Goal: Task Accomplishment & Management: Complete application form

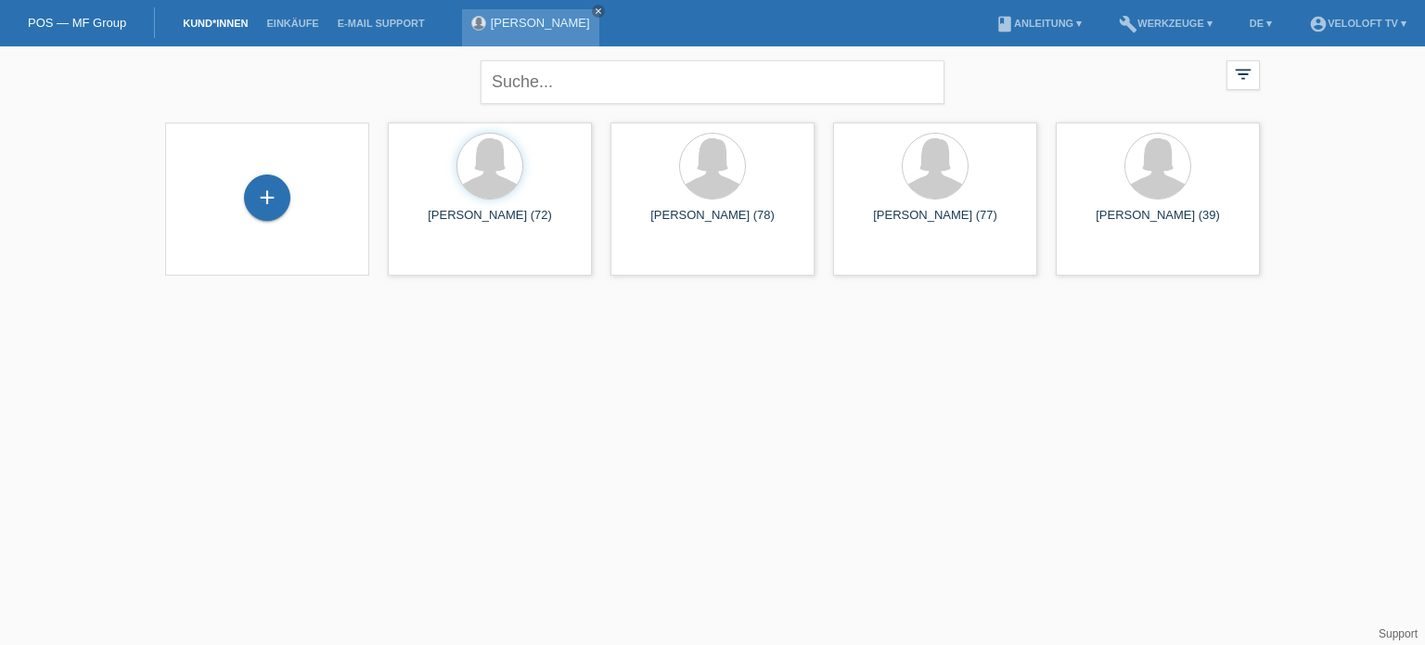
click at [572, 18] on link "[PERSON_NAME]" at bounding box center [540, 23] width 99 height 14
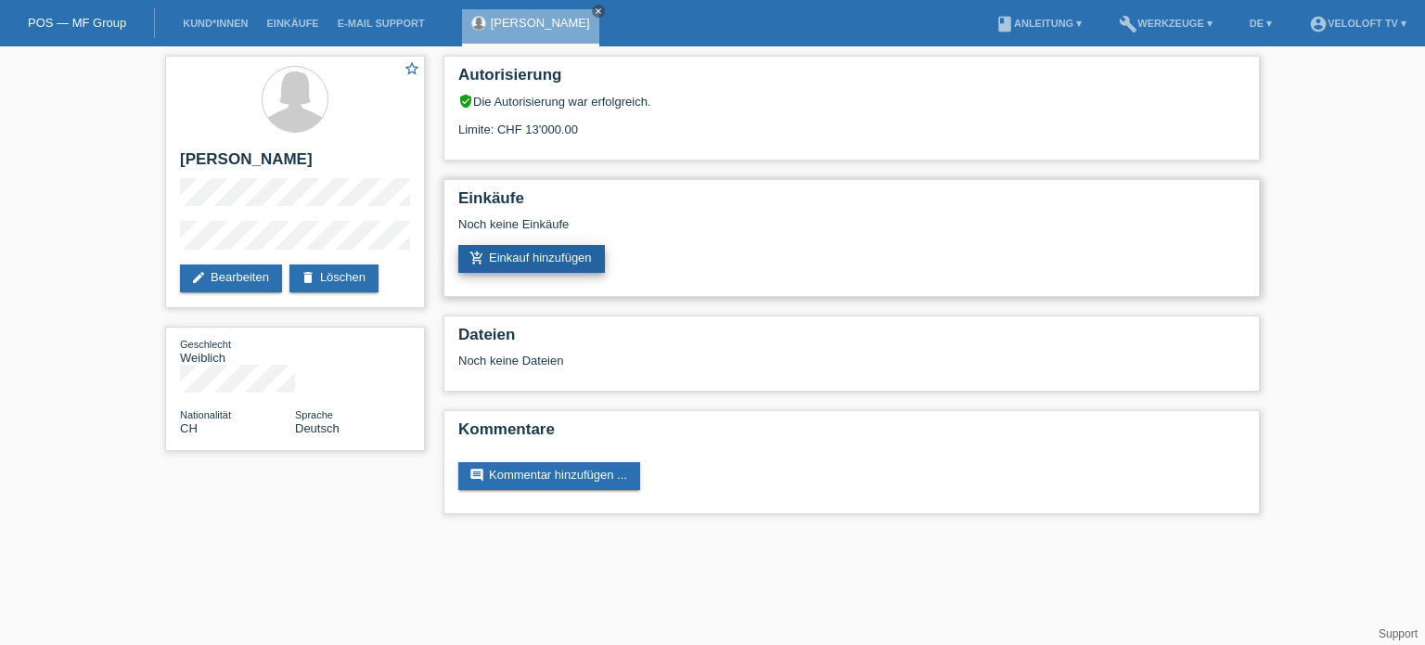
click at [553, 261] on link "add_shopping_cart Einkauf hinzufügen" at bounding box center [531, 259] width 147 height 28
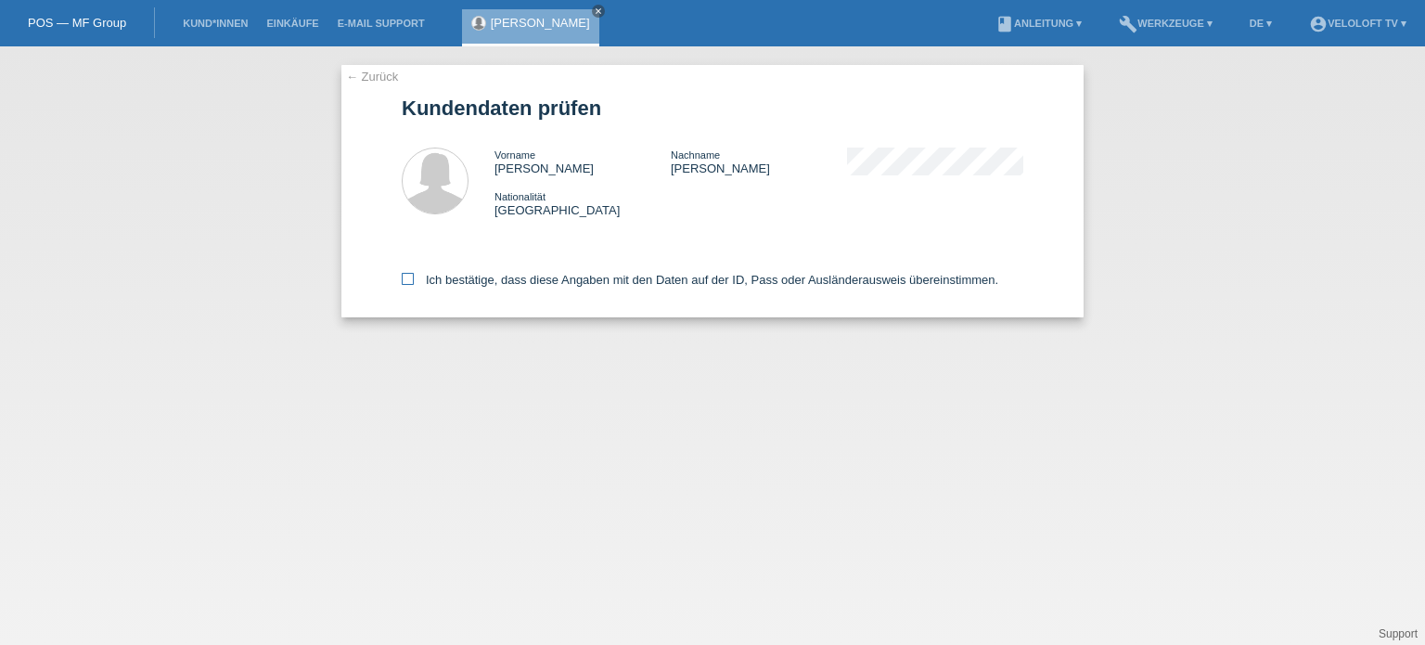
click at [412, 278] on icon at bounding box center [408, 279] width 12 height 12
click at [412, 278] on input "Ich bestätige, dass diese Angaben mit den Daten auf der ID, Pass oder Ausländer…" at bounding box center [408, 279] width 12 height 12
checkbox input "true"
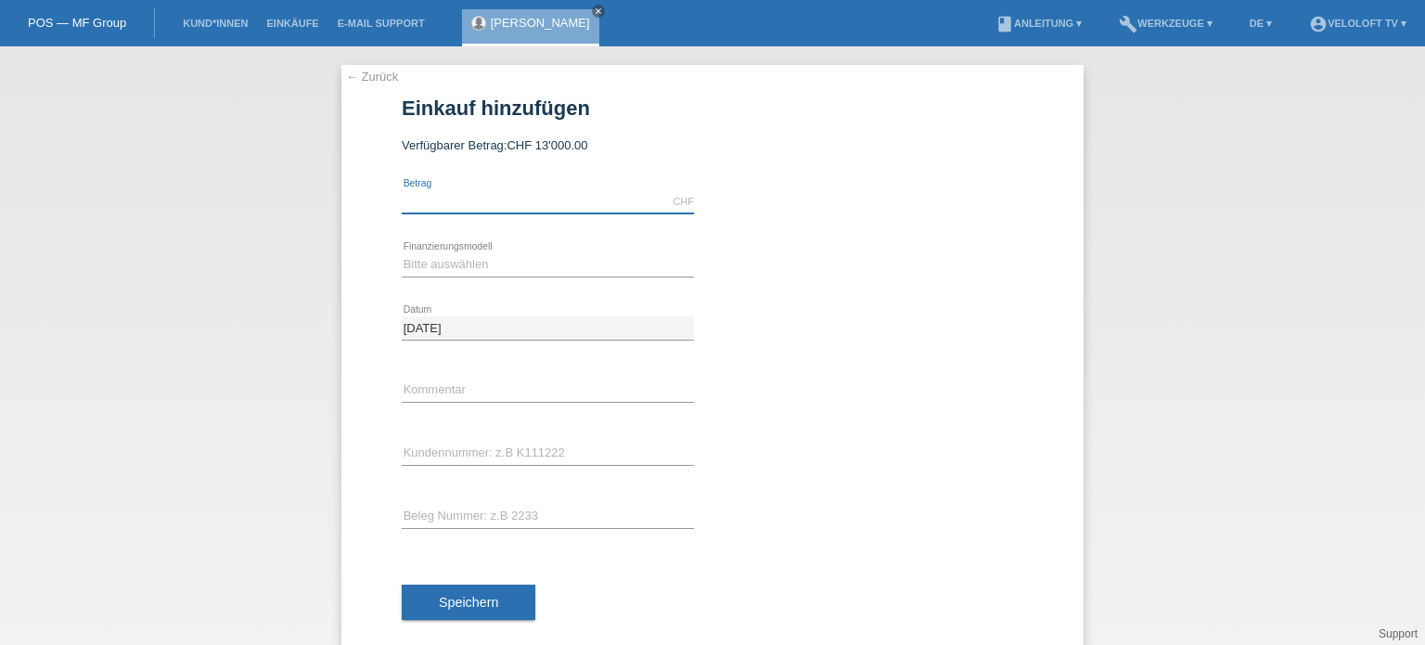
click at [434, 203] on input "text" at bounding box center [548, 201] width 292 height 23
type input "1090.00"
click at [501, 259] on select "Bitte auswählen Fixe Raten Kauf auf Rechnung mit Teilzahlungsoption" at bounding box center [548, 264] width 292 height 22
select select "77"
click at [402, 253] on select "Bitte auswählen Fixe Raten Kauf auf Rechnung mit Teilzahlungsoption" at bounding box center [548, 264] width 292 height 22
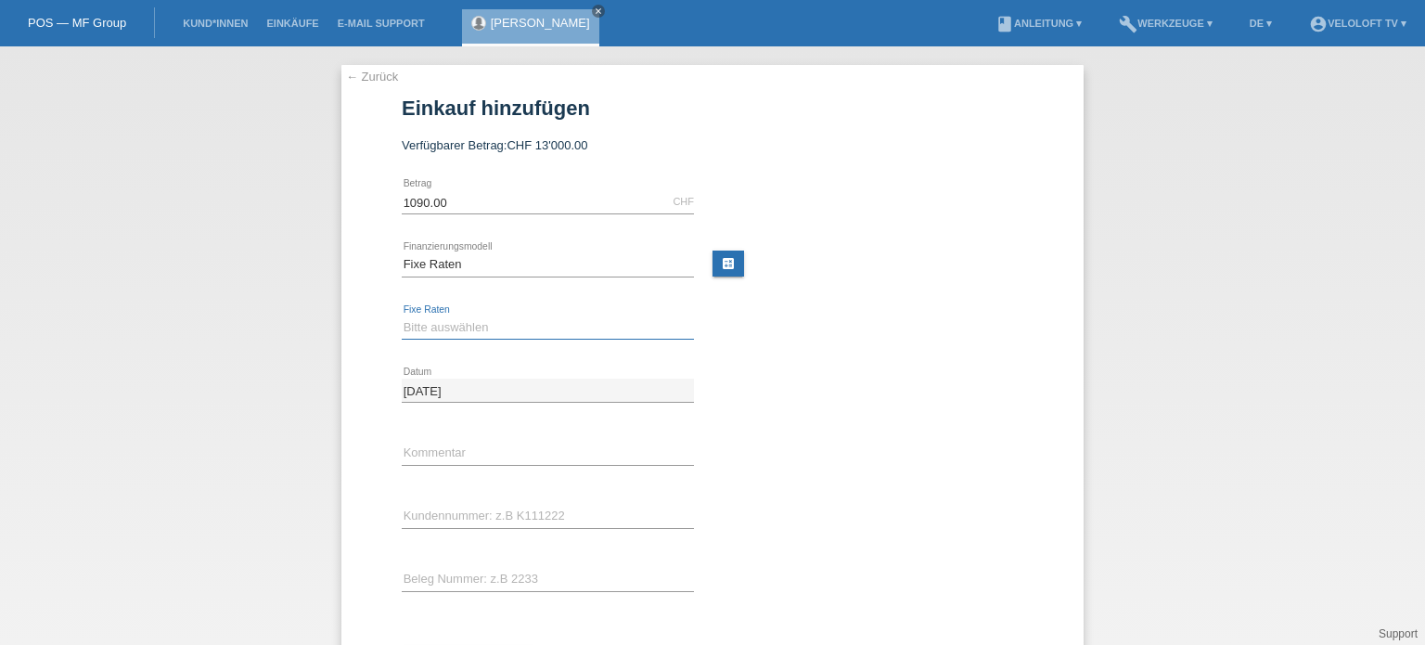
click at [414, 332] on select "Bitte auswählen 4 Raten 5 Raten 6 Raten 7 Raten 8 Raten 9 Raten 10 Raten 11 Rat…" at bounding box center [548, 327] width 292 height 22
select select "172"
click at [402, 316] on select "Bitte auswählen 4 Raten 5 Raten 6 Raten 7 Raten 8 Raten 9 Raten 10 Raten 11 Rat…" at bounding box center [548, 327] width 292 height 22
click at [435, 520] on input "text" at bounding box center [548, 516] width 292 height 23
paste input "C165059"
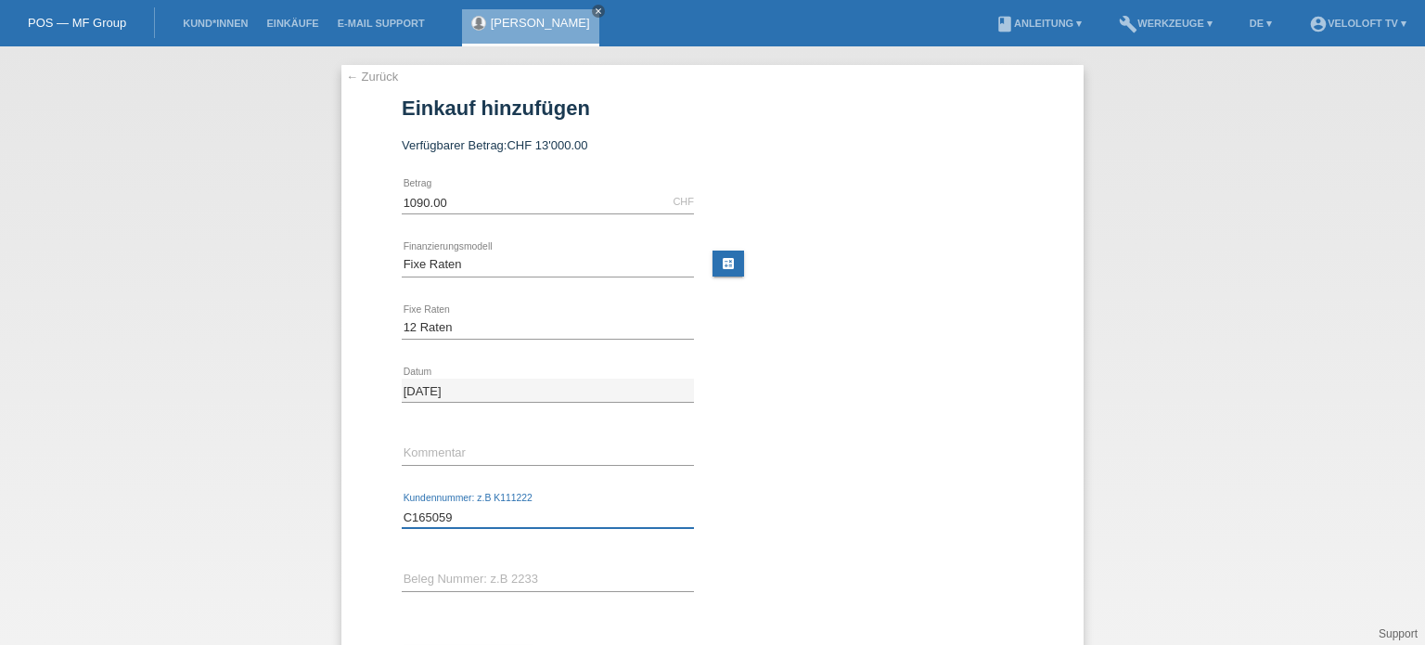
type input "C165059"
click at [473, 454] on input "text" at bounding box center [548, 453] width 292 height 23
type input "Veloloft.tv"
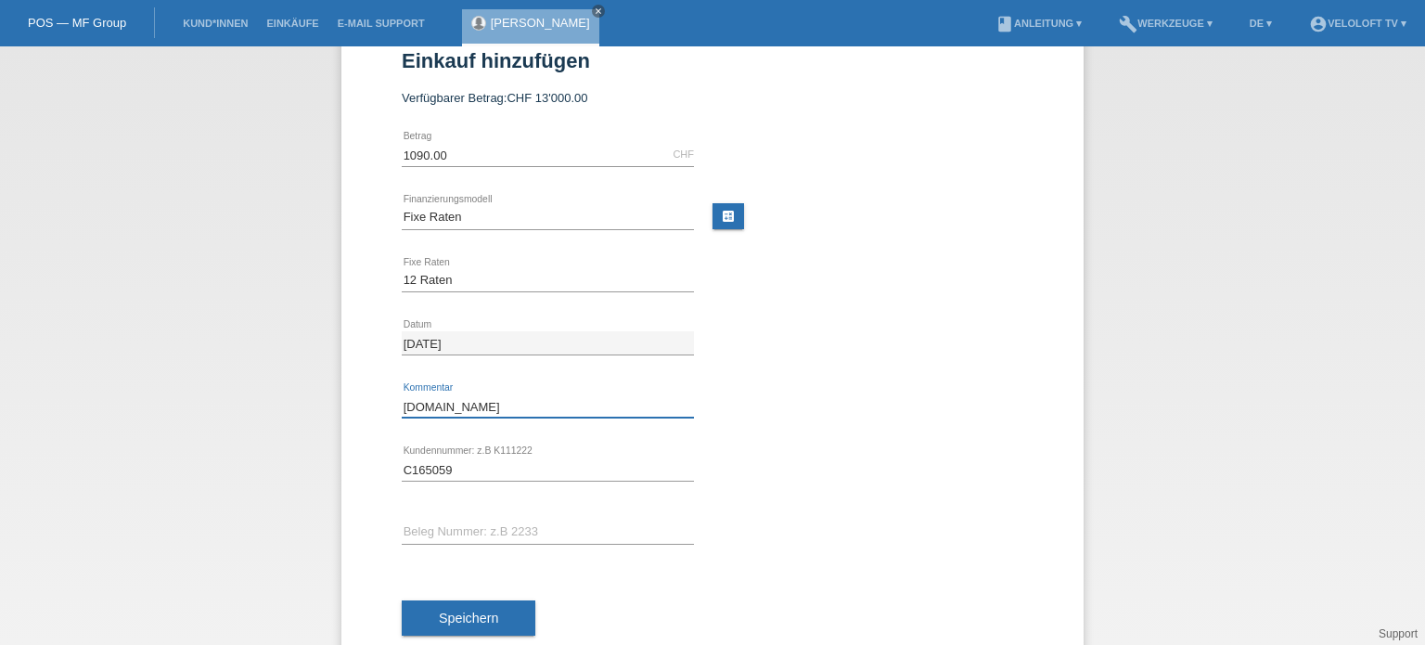
scroll to position [91, 0]
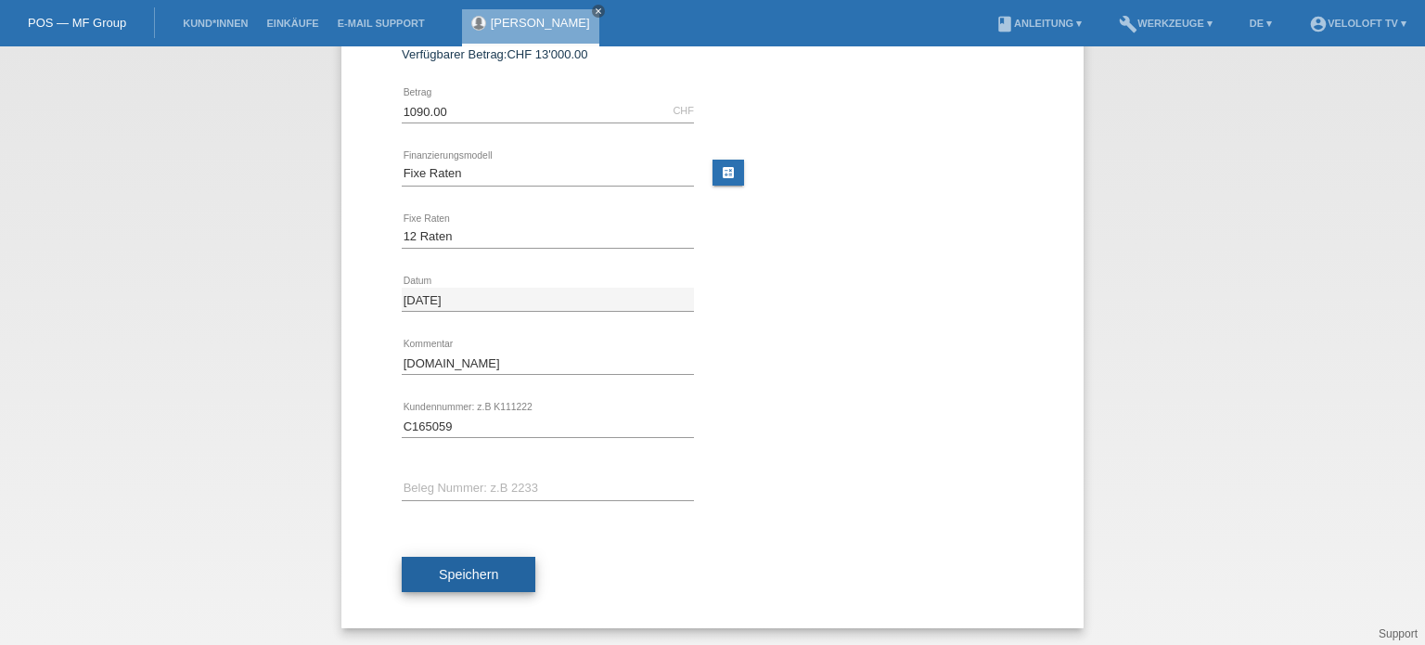
click at [457, 571] on span "Speichern" at bounding box center [468, 574] width 59 height 15
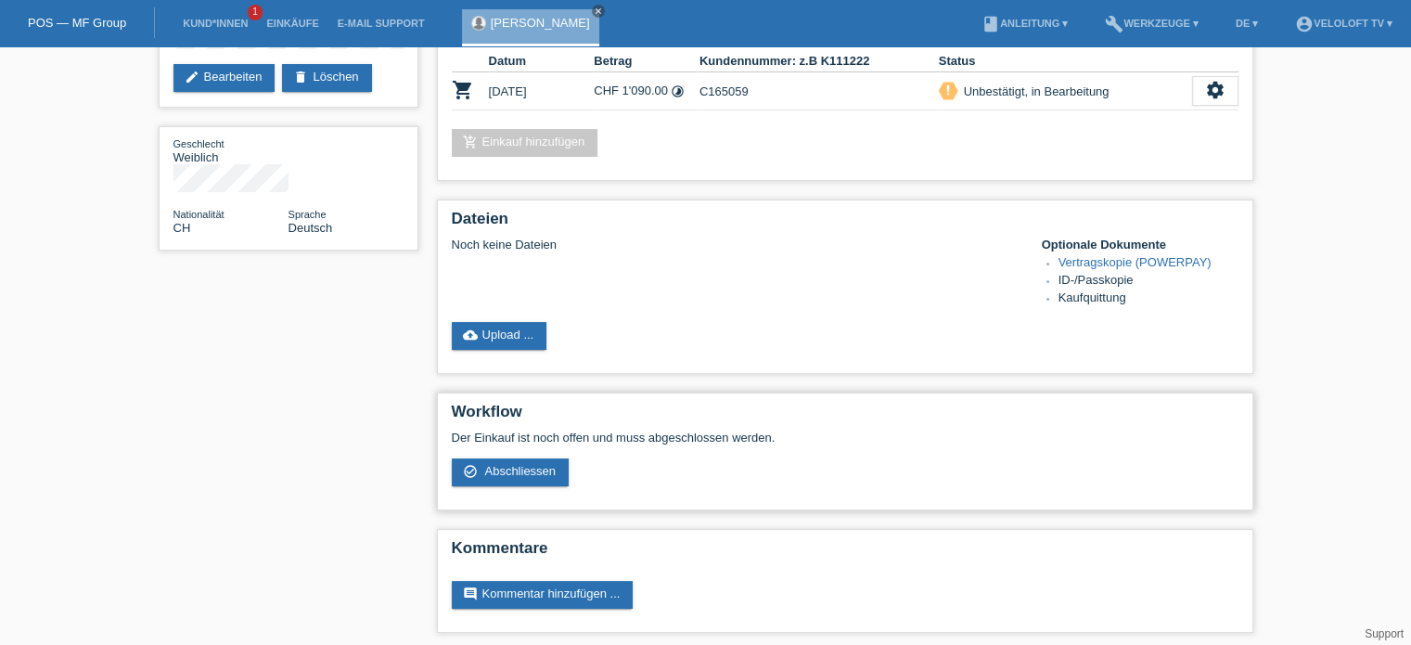
scroll to position [207, 0]
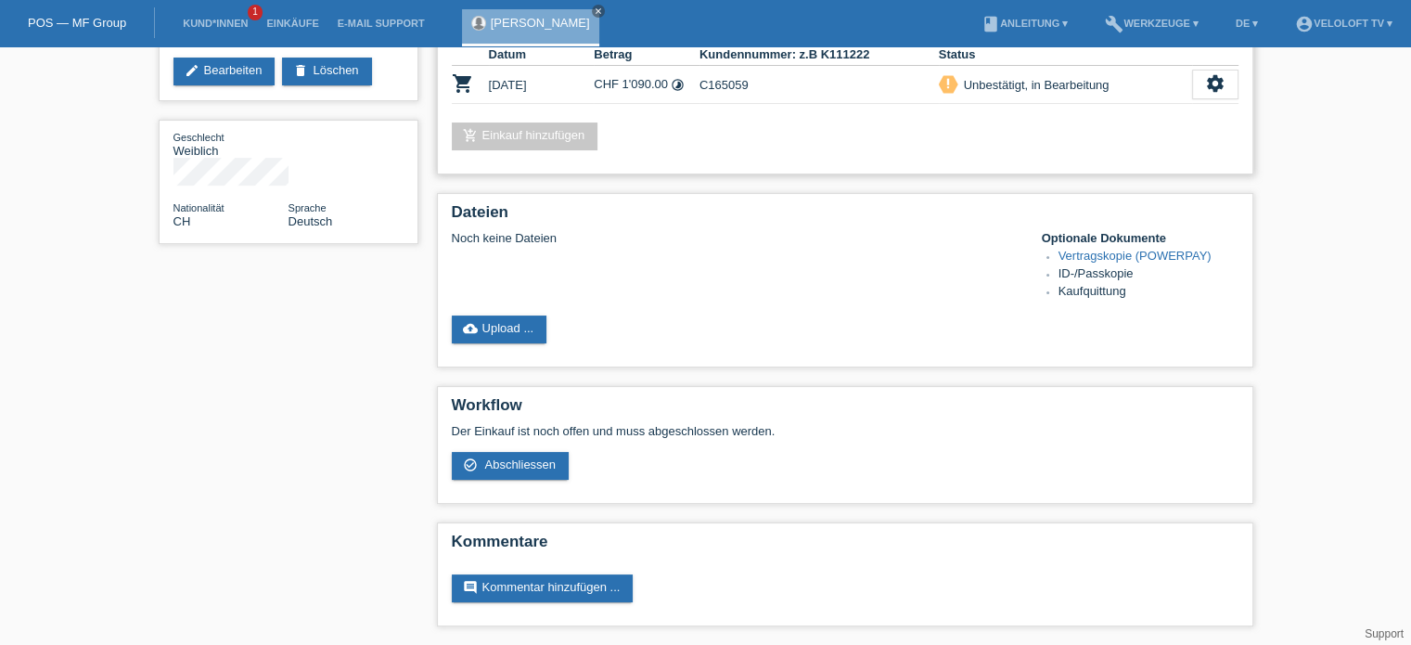
click at [534, 133] on link "add_shopping_cart Einkauf hinzufügen" at bounding box center [525, 136] width 147 height 28
click at [544, 470] on span "Abschliessen" at bounding box center [519, 464] width 71 height 14
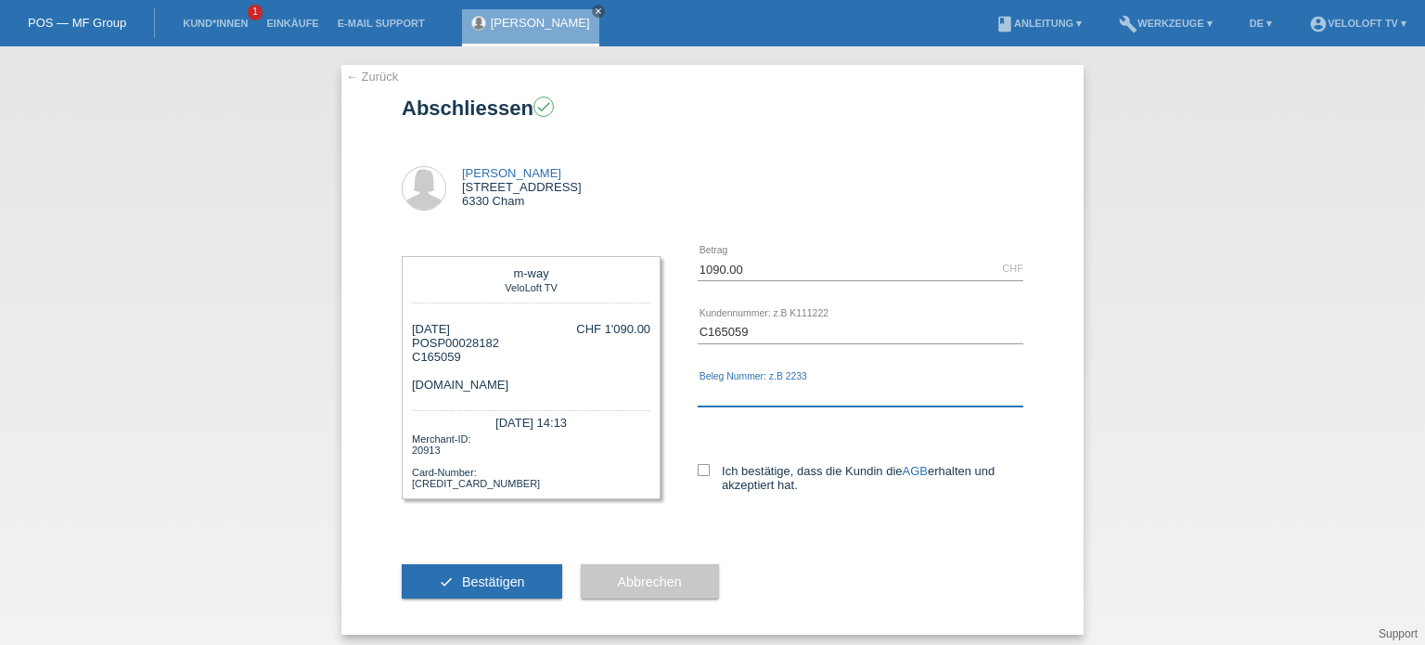
click at [724, 389] on input "text" at bounding box center [861, 394] width 326 height 23
click at [719, 398] on input "text" at bounding box center [861, 394] width 326 height 23
click at [700, 470] on icon at bounding box center [704, 470] width 12 height 12
click at [700, 470] on input "Ich bestätige, dass die Kundin die AGB erhalten und akzeptiert hat." at bounding box center [704, 470] width 12 height 12
checkbox input "true"
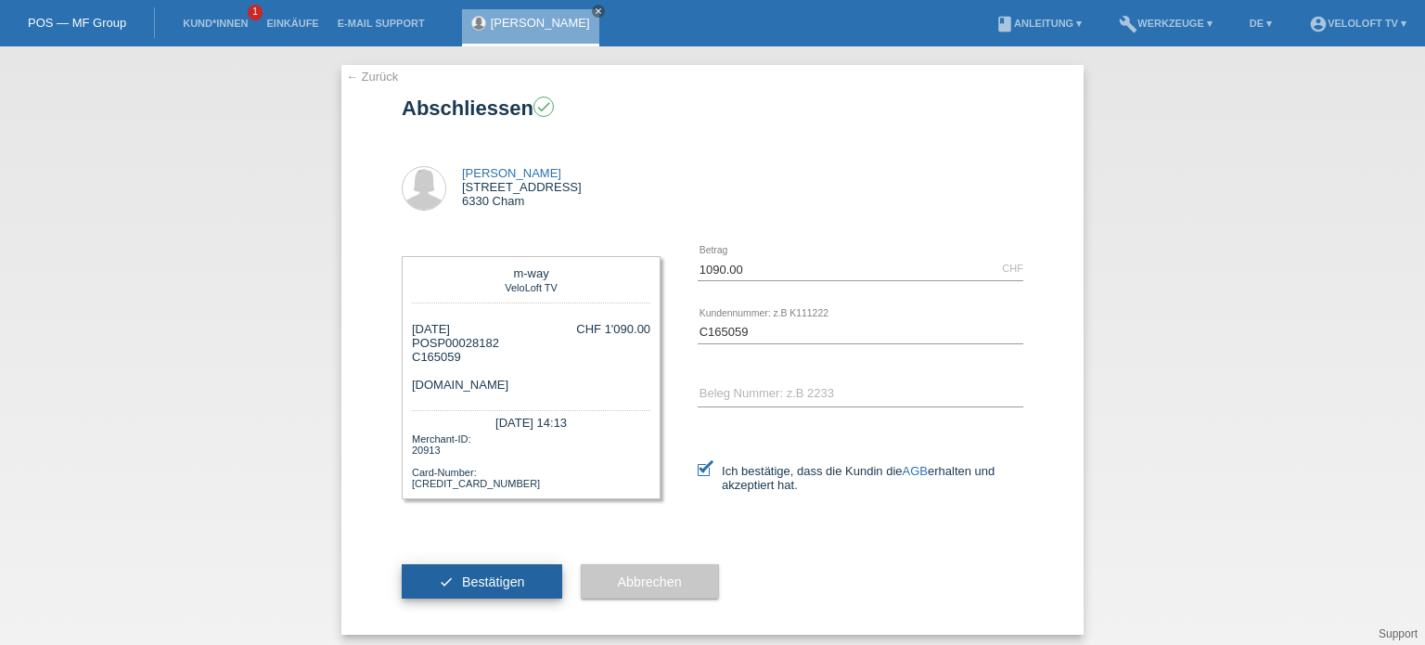
click at [484, 574] on span "Bestätigen" at bounding box center [493, 581] width 63 height 15
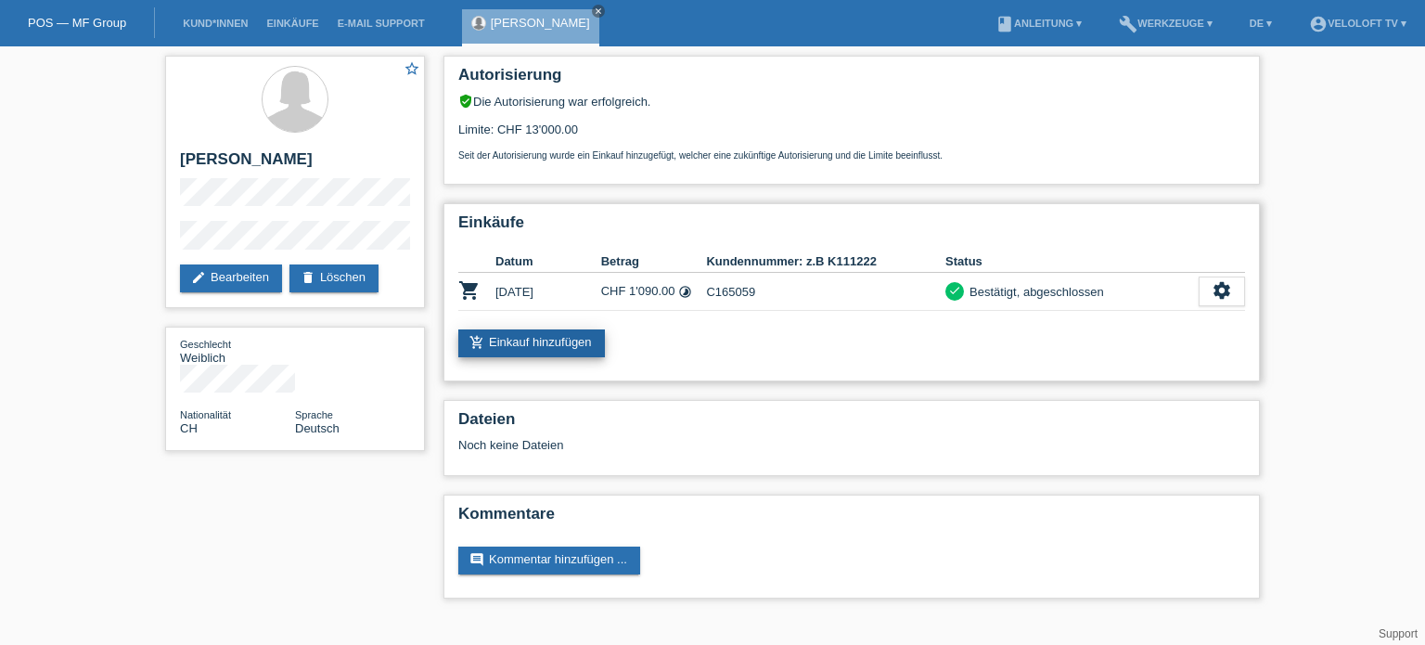
click at [526, 340] on link "add_shopping_cart Einkauf hinzufügen" at bounding box center [531, 343] width 147 height 28
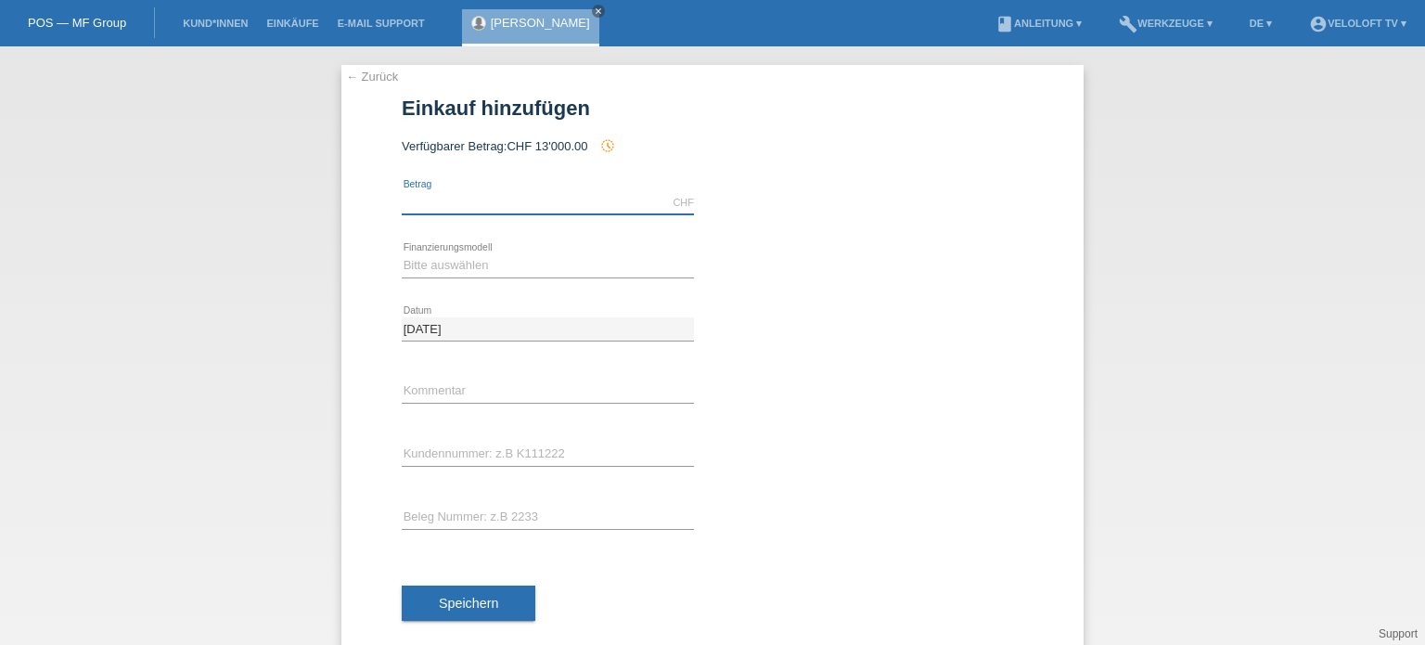
click at [438, 207] on input "text" at bounding box center [548, 202] width 292 height 23
type input "1090.00"
click at [442, 263] on select "Bitte auswählen Fixe Raten Kauf auf Rechnung mit Teilzahlungsoption" at bounding box center [548, 265] width 292 height 22
select select "77"
click at [402, 254] on select "Bitte auswählen Fixe Raten Kauf auf Rechnung mit Teilzahlungsoption" at bounding box center [548, 265] width 292 height 22
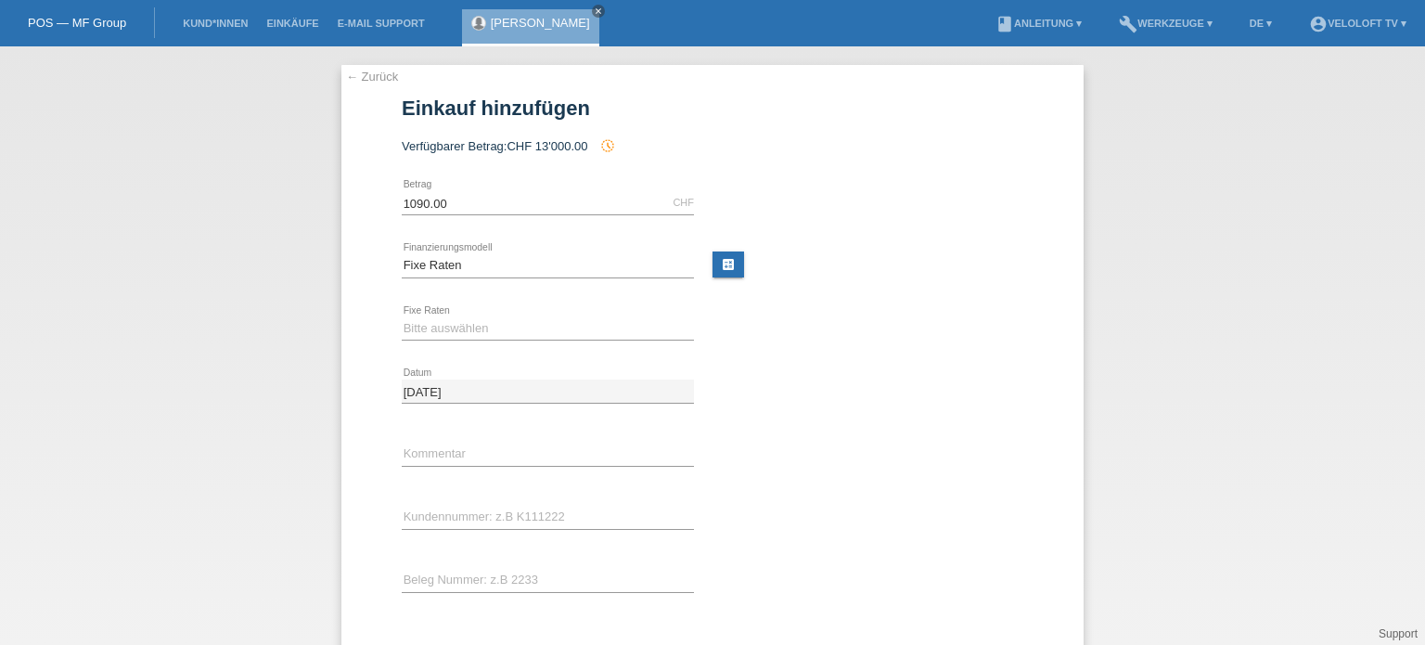
click at [446, 303] on div "Bitte auswählen 4 Raten 5 Raten 6 Raten 7 Raten 8 Raten 9 Raten 10 Raten 11 Rat…" at bounding box center [548, 329] width 292 height 63
click at [454, 333] on select "Bitte auswählen 4 Raten 5 Raten 6 Raten 7 Raten 8 Raten 9 Raten 10 Raten 11 Rat…" at bounding box center [548, 328] width 292 height 22
select select "172"
click at [402, 317] on select "Bitte auswählen 4 Raten 5 Raten 6 Raten 7 Raten 8 Raten 9 Raten 10 Raten 11 Rat…" at bounding box center [548, 328] width 292 height 22
click at [456, 508] on input "text" at bounding box center [548, 517] width 292 height 23
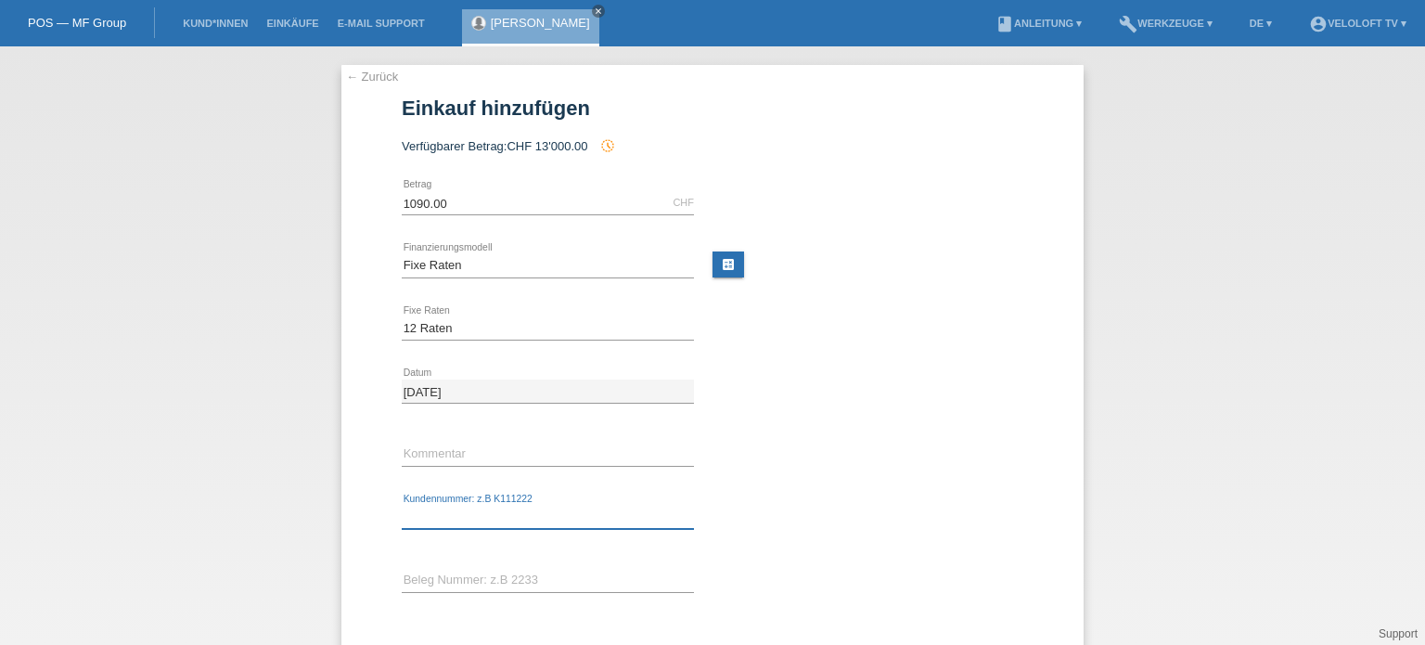
paste input "C165059"
type input "C165059"
click at [469, 455] on input "text" at bounding box center [548, 454] width 292 height 23
type input "[DOMAIN_NAME]"
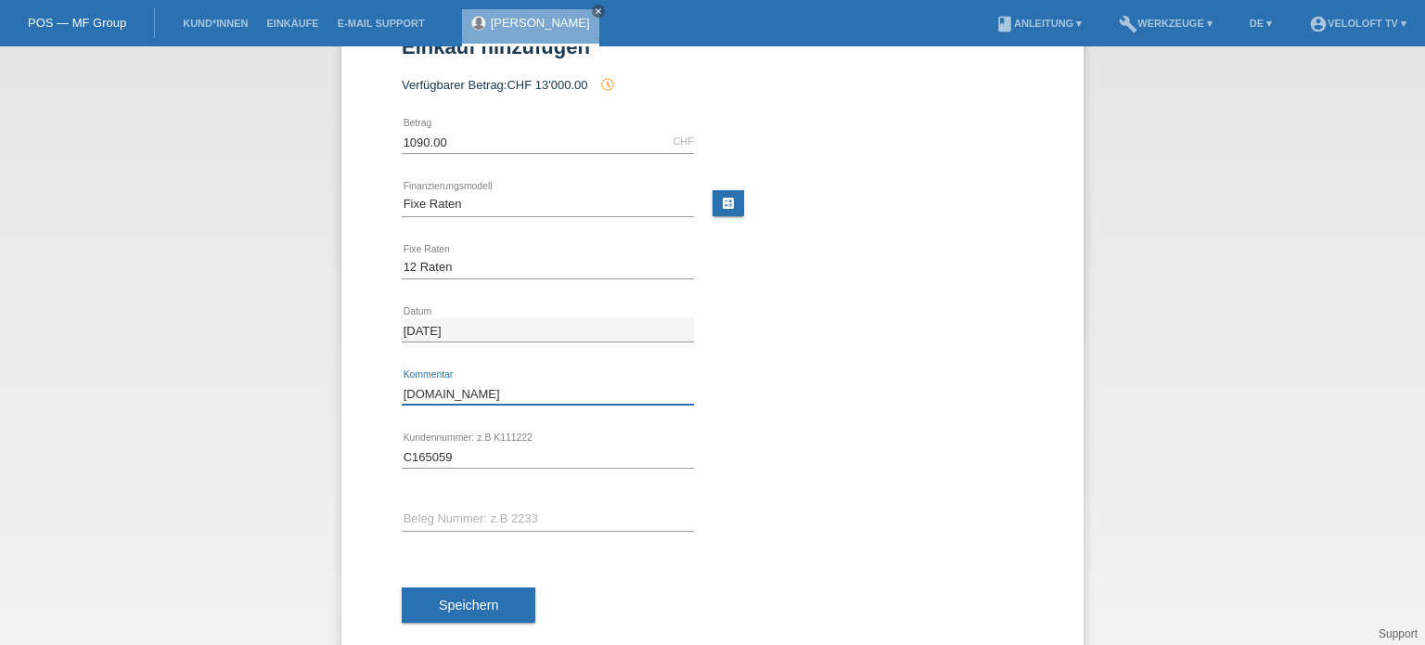
scroll to position [92, 0]
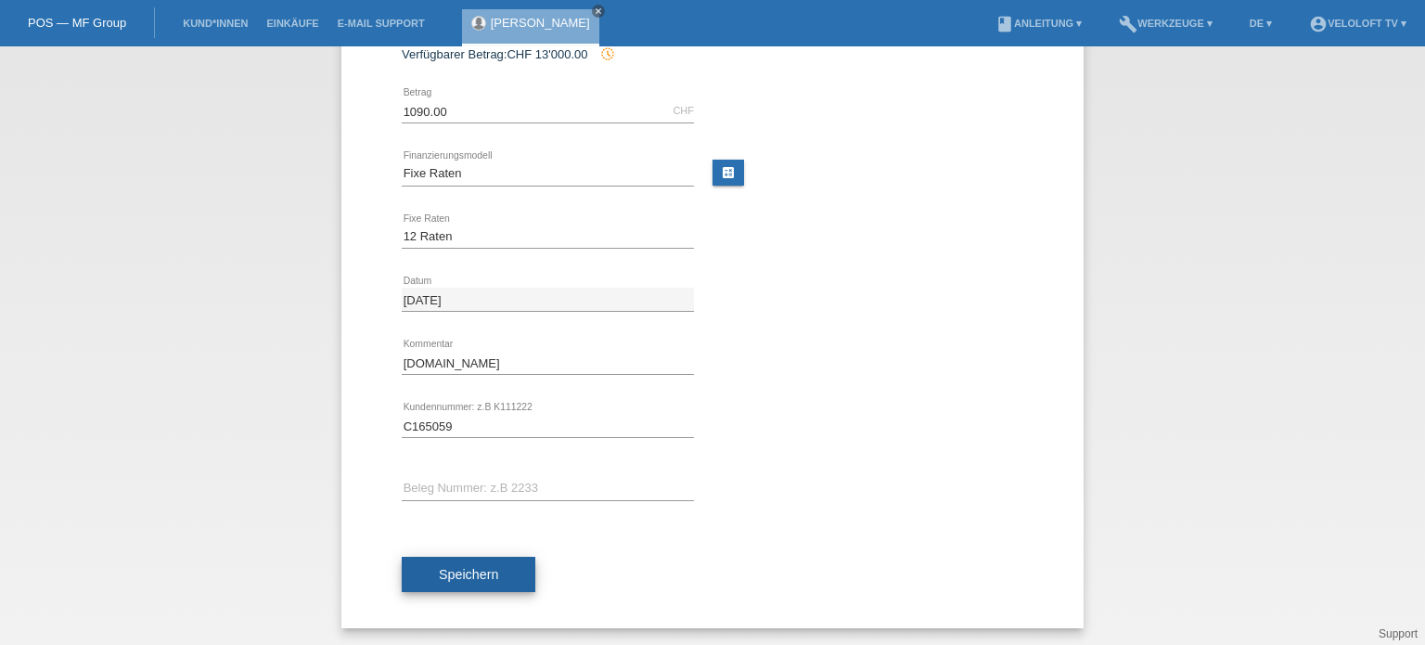
click at [492, 572] on button "Speichern" at bounding box center [469, 574] width 134 height 35
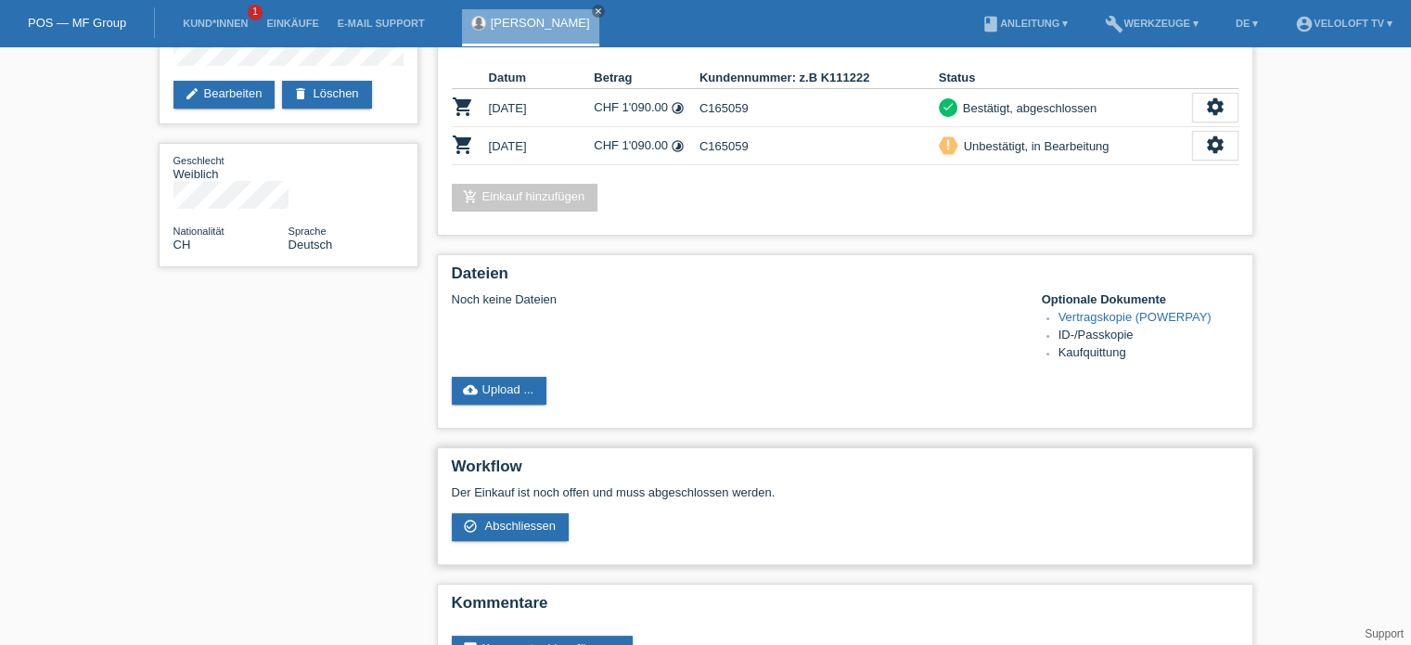
scroll to position [186, 0]
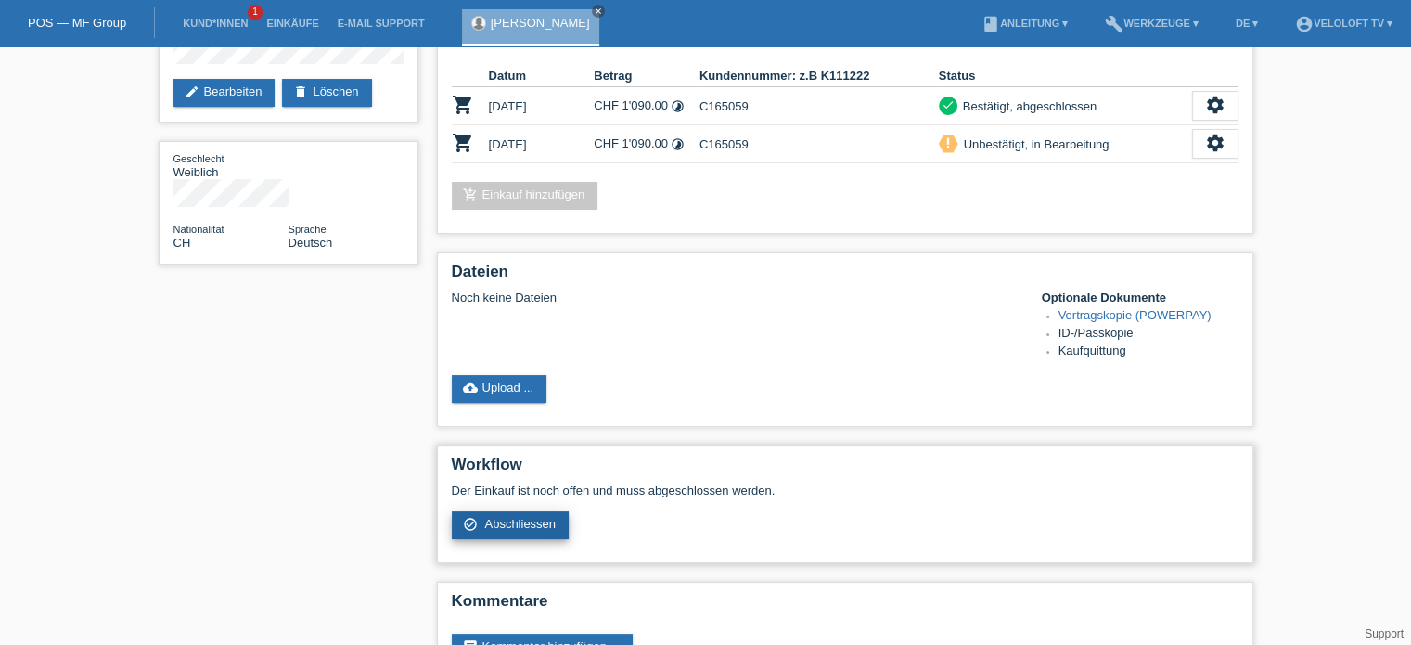
click at [516, 523] on span "Abschliessen" at bounding box center [519, 524] width 71 height 14
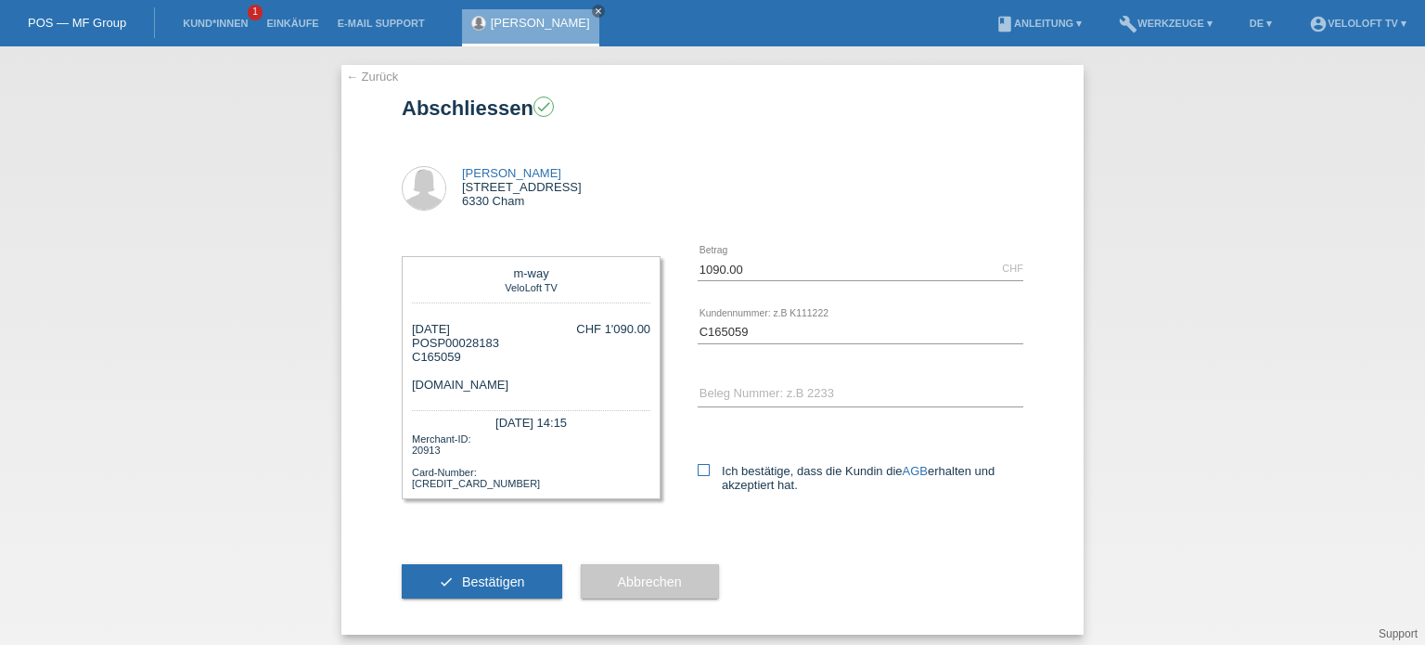
click at [698, 470] on icon at bounding box center [704, 470] width 12 height 12
click at [698, 470] on input "Ich bestätige, dass die Kundin die AGB erhalten und akzeptiert hat." at bounding box center [704, 470] width 12 height 12
checkbox input "true"
click at [479, 576] on span "Bestätigen" at bounding box center [493, 581] width 63 height 15
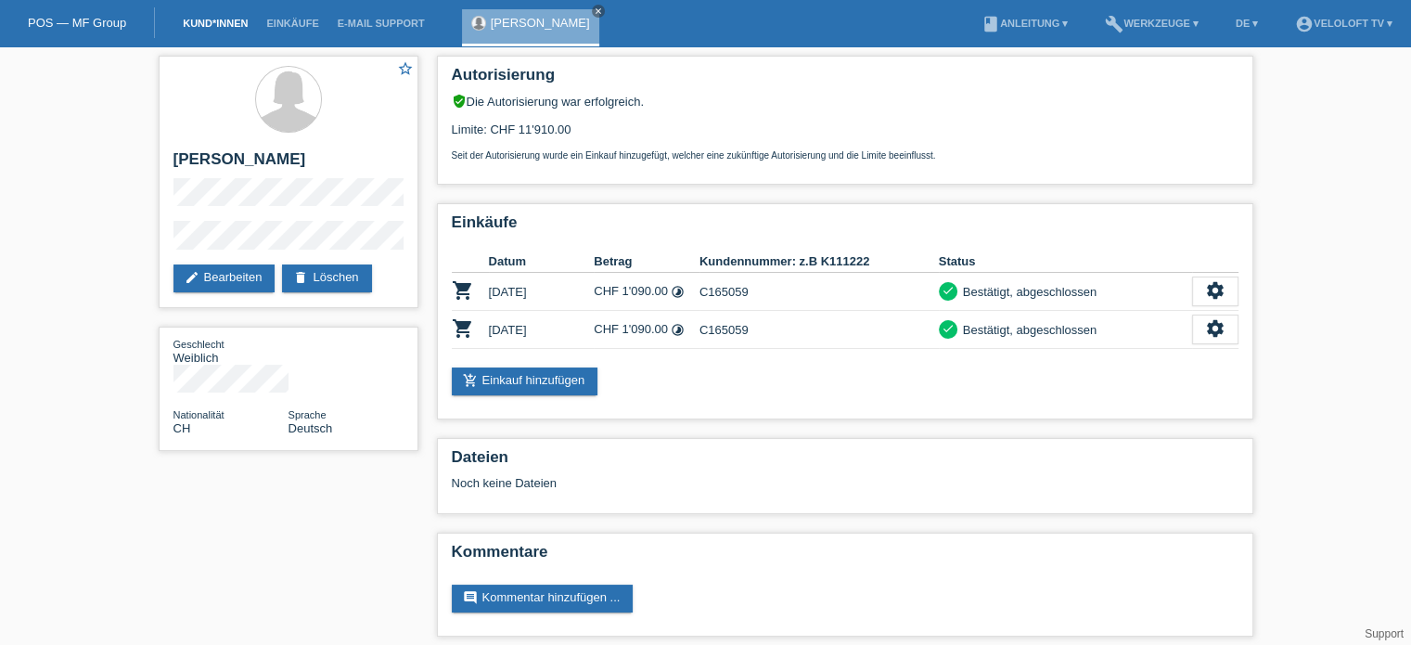
click at [214, 23] on link "Kund*innen" at bounding box center [216, 23] width 84 height 11
